Goal: Transaction & Acquisition: Book appointment/travel/reservation

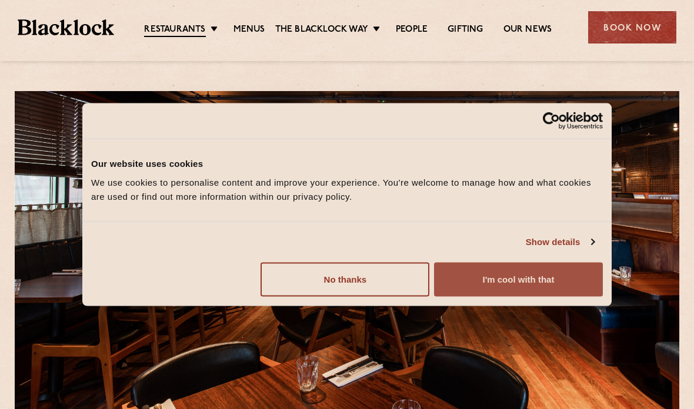
click at [503, 287] on button "I'm cool with that" at bounding box center [518, 279] width 169 height 34
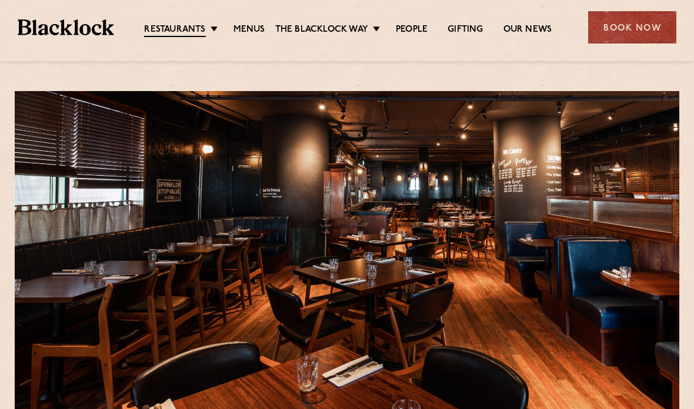
click at [628, 28] on div "Book Now" at bounding box center [632, 27] width 88 height 32
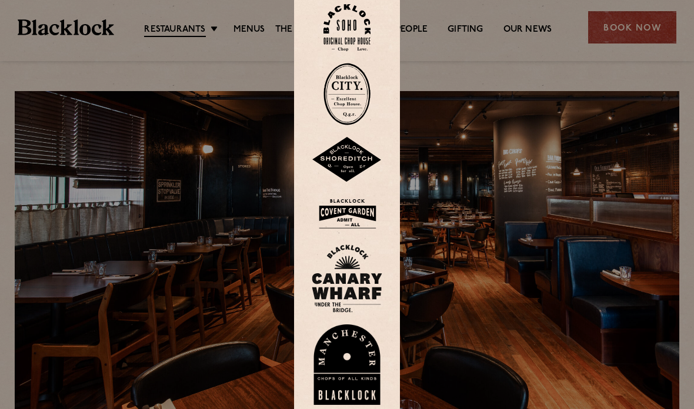
click at [357, 296] on img at bounding box center [347, 279] width 71 height 68
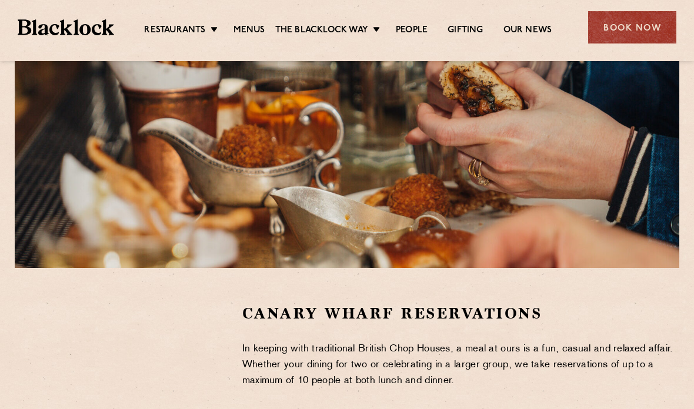
scroll to position [155, 0]
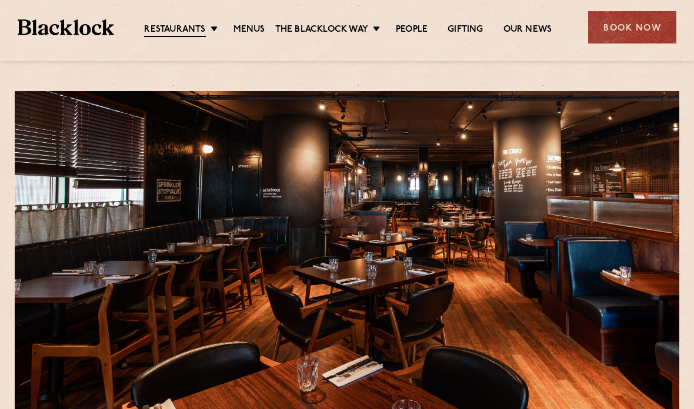
click at [651, 25] on div "Book Now" at bounding box center [632, 27] width 88 height 32
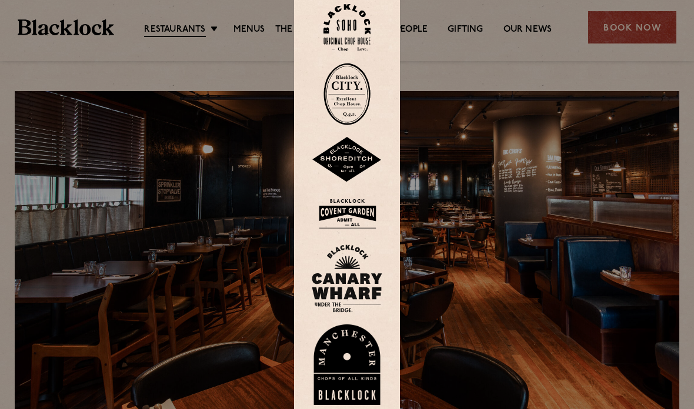
click at [338, 299] on img at bounding box center [347, 279] width 71 height 68
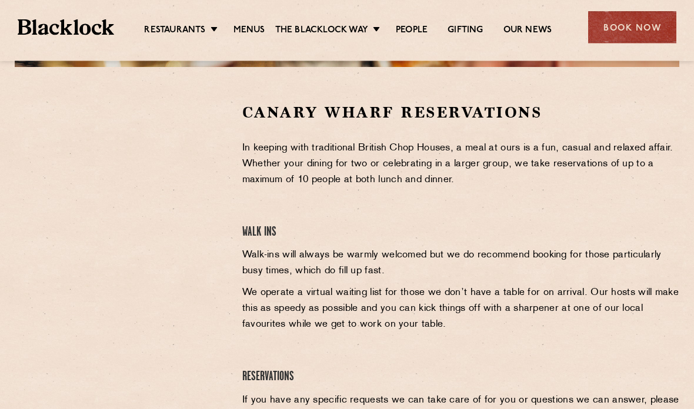
scroll to position [357, 0]
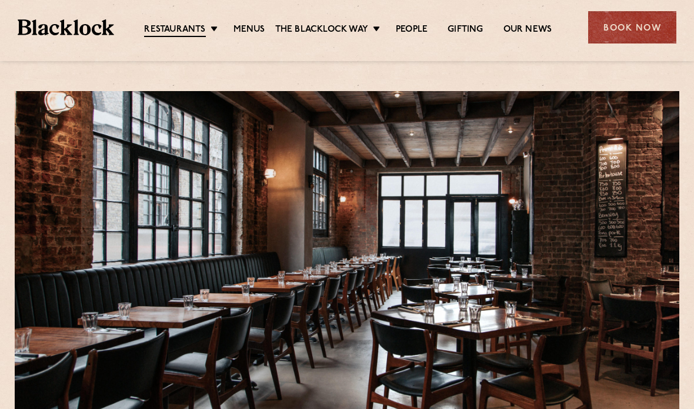
click at [638, 30] on div "Book Now" at bounding box center [632, 27] width 88 height 32
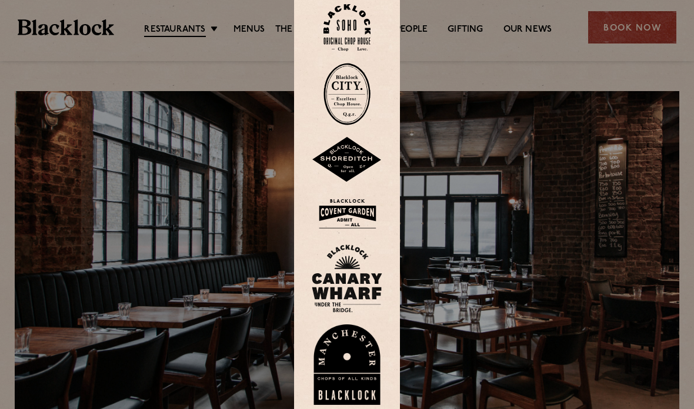
click at [344, 183] on img at bounding box center [347, 160] width 71 height 46
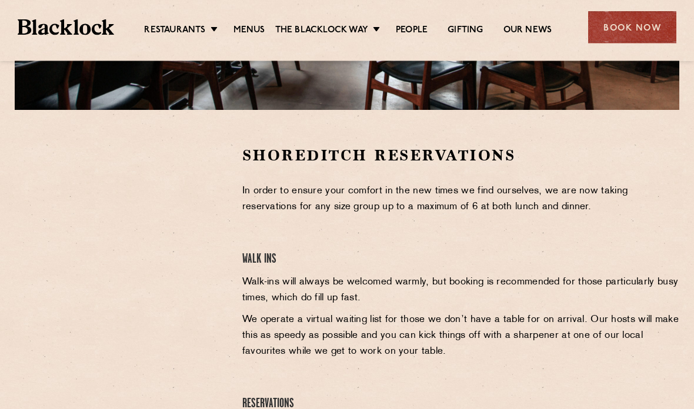
scroll to position [361, 0]
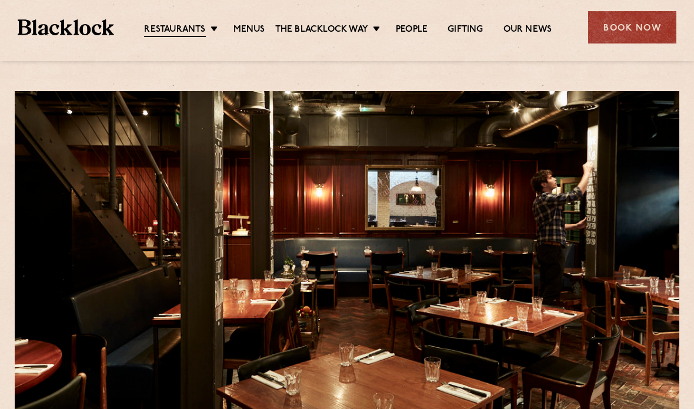
click at [630, 28] on div "Book Now" at bounding box center [632, 27] width 88 height 32
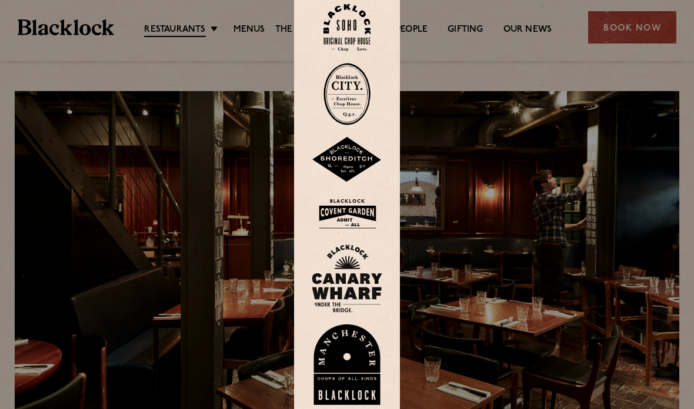
click at [353, 52] on img at bounding box center [347, 28] width 47 height 48
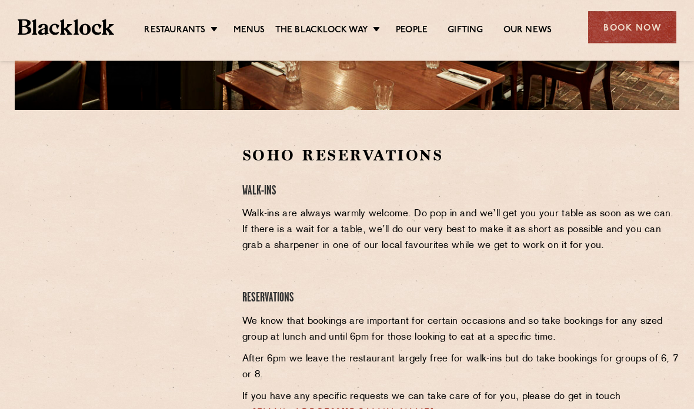
scroll to position [379, 0]
